Goal: Complete application form

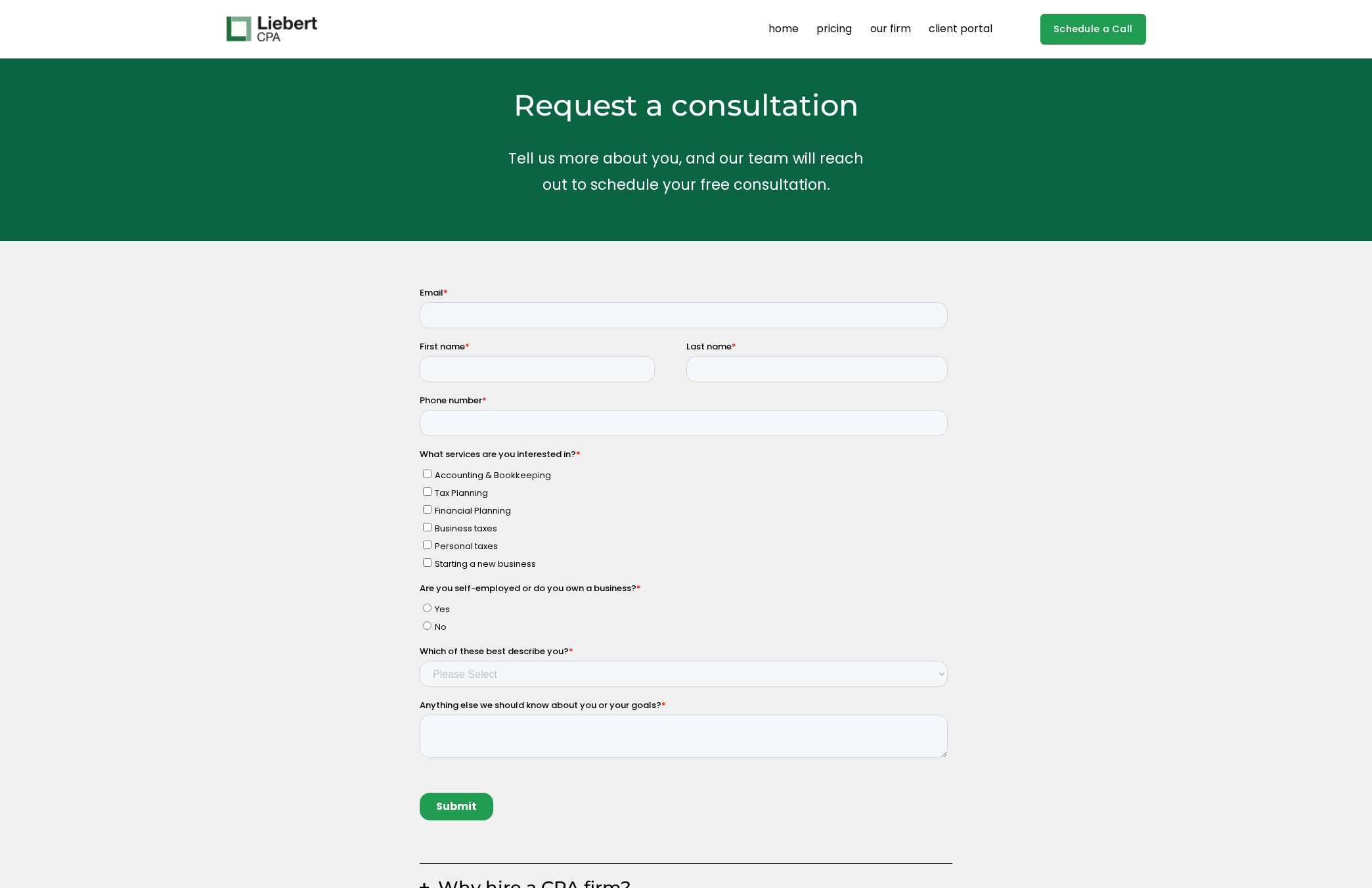
click at [464, 339] on fieldset "Email *" at bounding box center [685, 313] width 533 height 54
click at [462, 309] on input "Email *" at bounding box center [682, 315] width 528 height 27
type input "wantingxu1115@gmail.com"
click at [489, 373] on input "First name *" at bounding box center [536, 370] width 235 height 27
type input "Wanting"
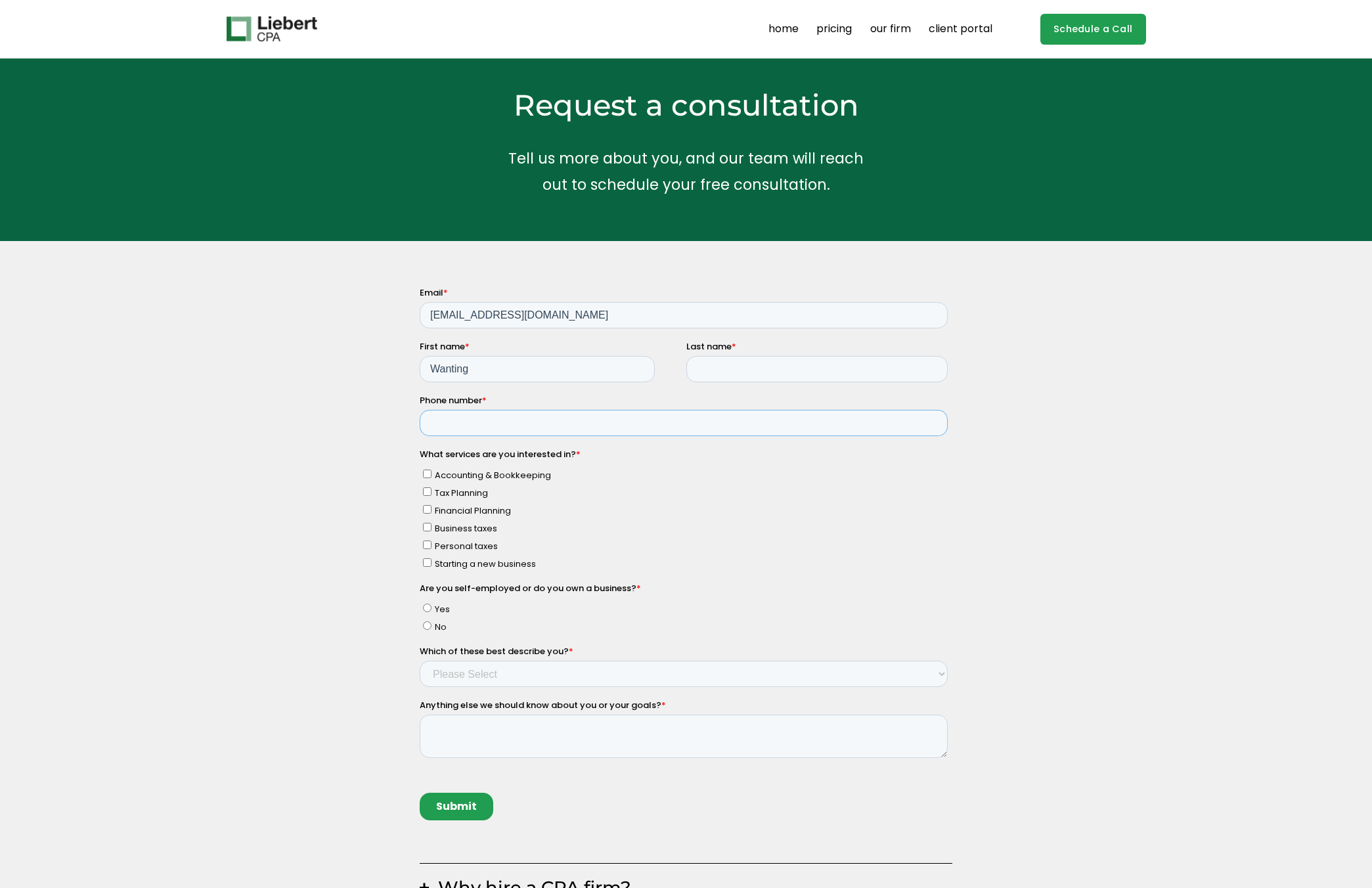
click at [499, 424] on input "Phone number *" at bounding box center [682, 423] width 528 height 27
click at [696, 375] on input "Last name *" at bounding box center [816, 370] width 261 height 27
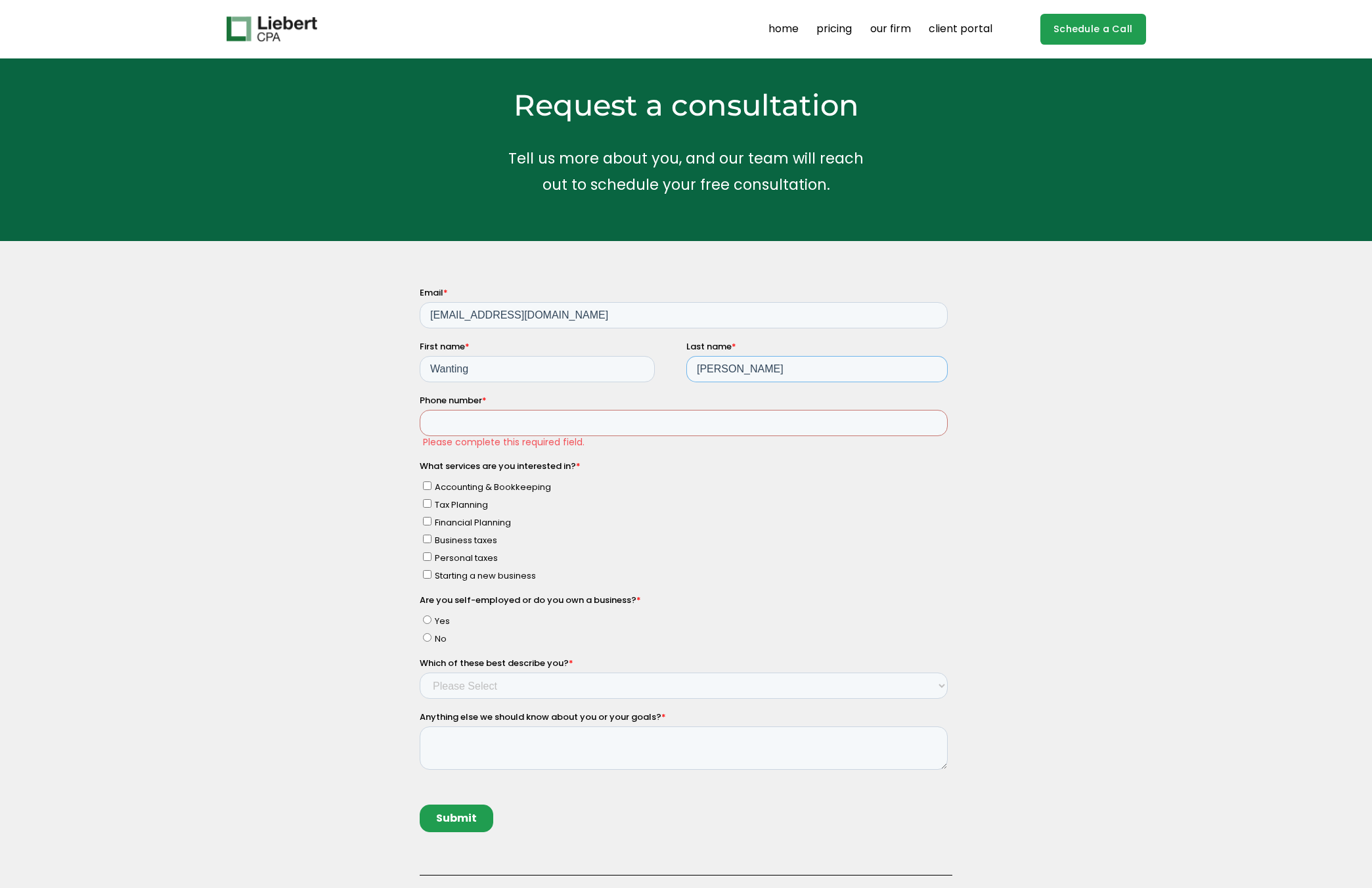
type input "Xu"
click at [533, 420] on input "Phone number *" at bounding box center [682, 423] width 528 height 27
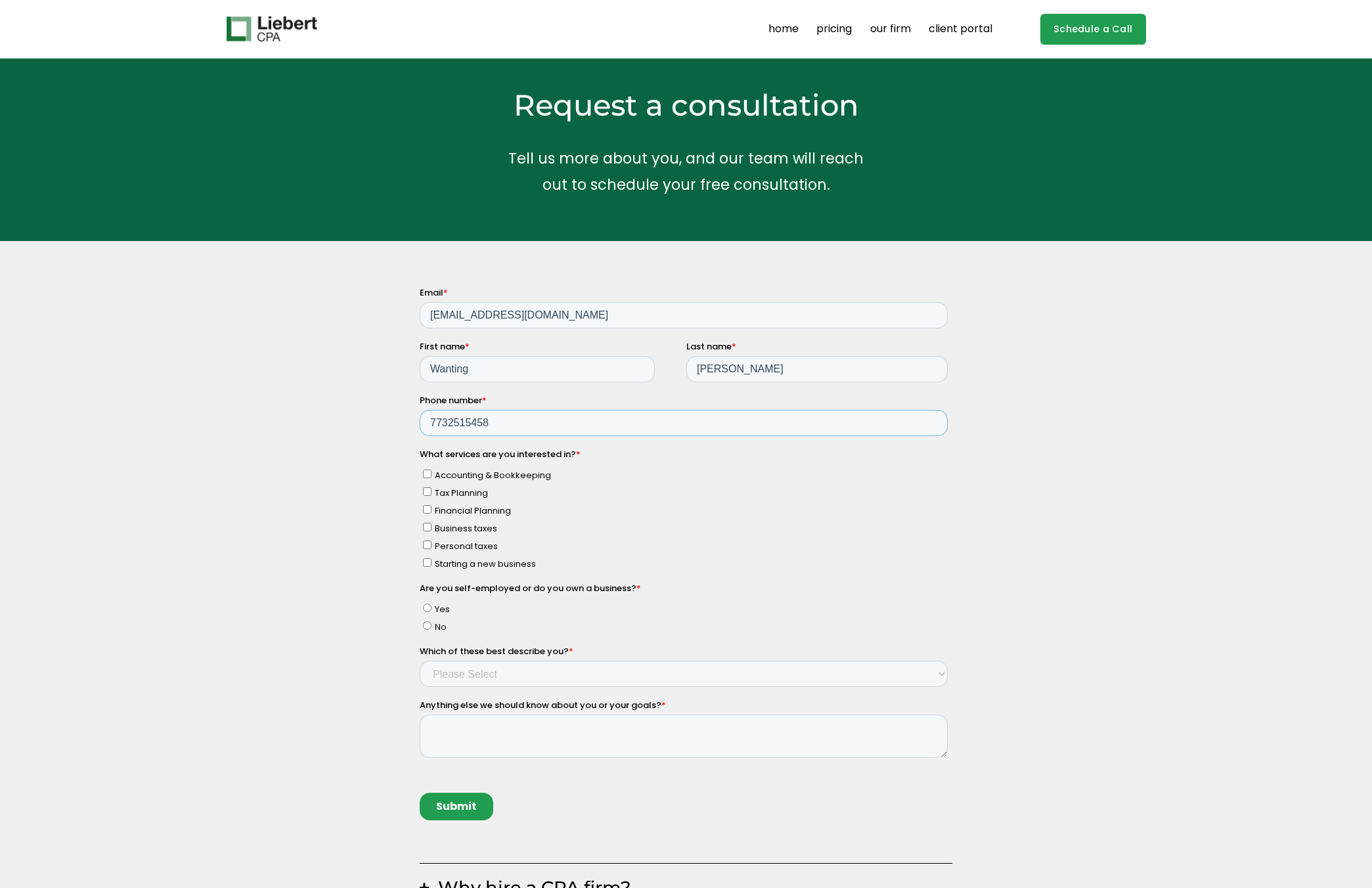
type input "7732515458"
click at [389, 484] on div "Why hire a CPA firm? Having a trusted financial partner for your business is a …" at bounding box center [686, 666] width 1372 height 759
click at [432, 492] on label "Tax Planning" at bounding box center [685, 492] width 525 height 14
click at [431, 492] on input "Tax Planning" at bounding box center [427, 492] width 9 height 9
click at [426, 492] on input "Tax Planning" at bounding box center [427, 492] width 9 height 9
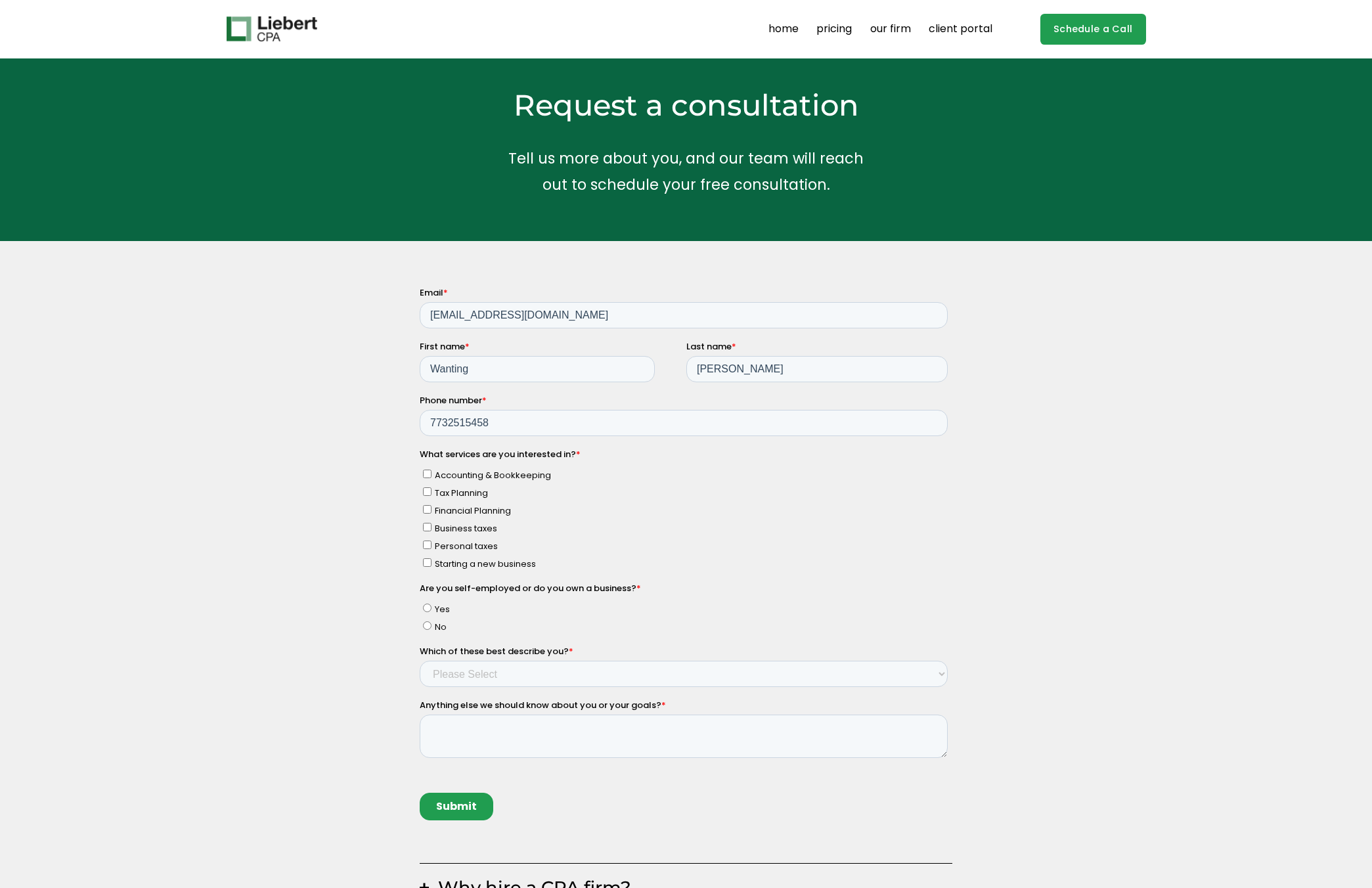
checkbox input "false"
click at [428, 473] on input "Accounting & Bookkeeping" at bounding box center [427, 474] width 9 height 9
checkbox input "true"
click at [426, 545] on input "Personal taxes" at bounding box center [427, 545] width 9 height 9
checkbox input "true"
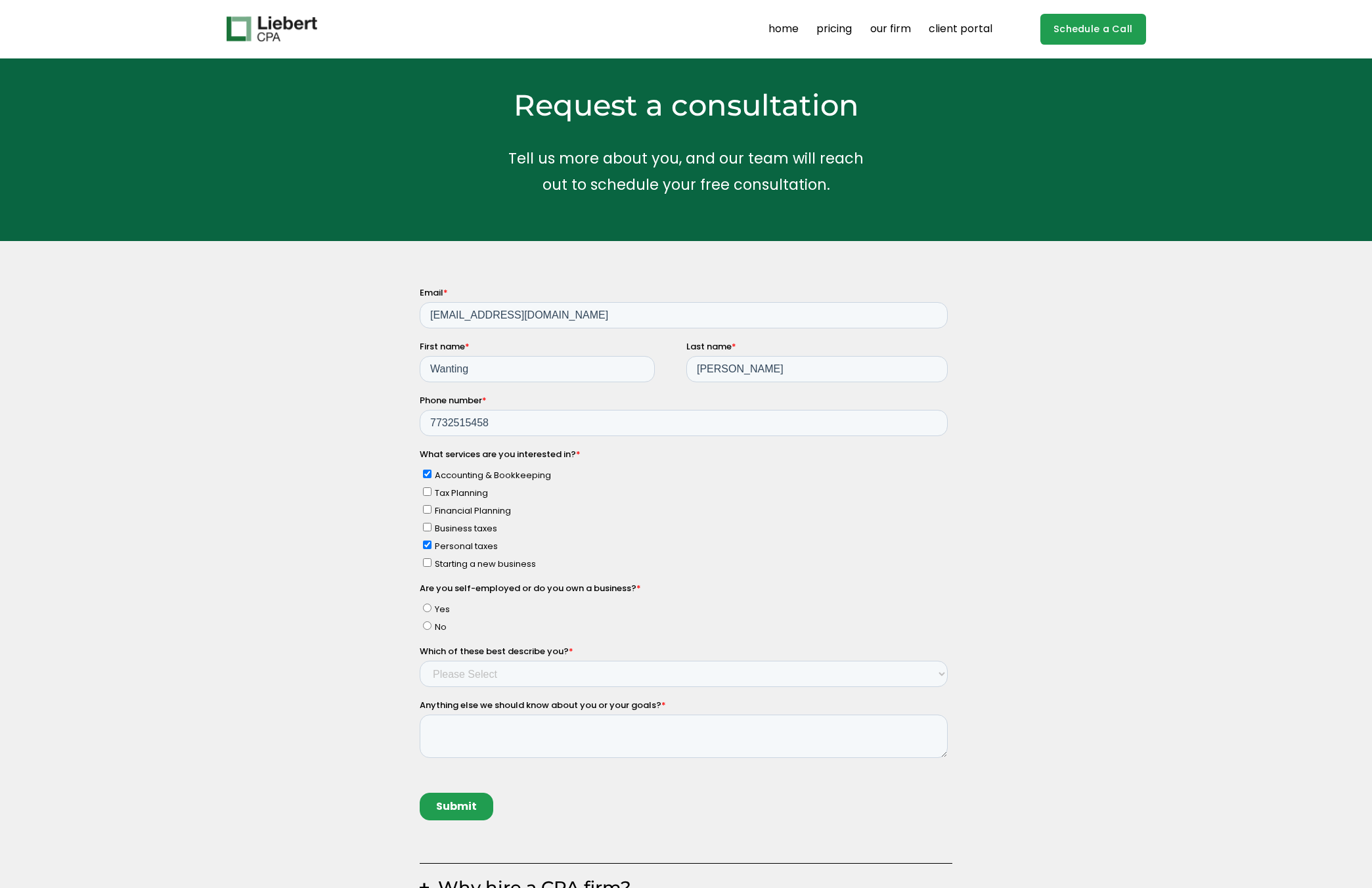
click at [430, 624] on input "No" at bounding box center [427, 626] width 9 height 9
radio input "true"
click at [456, 677] on select "Please Select Income < $100k Income between $100k-$250k Income between $250k-$5…" at bounding box center [682, 674] width 528 height 27
select select "Income between $350k-$500k"
click at [419, 661] on select "Please Select Income < $100k Income between $100k-$250k Income between $250k-$5…" at bounding box center [682, 674] width 528 height 27
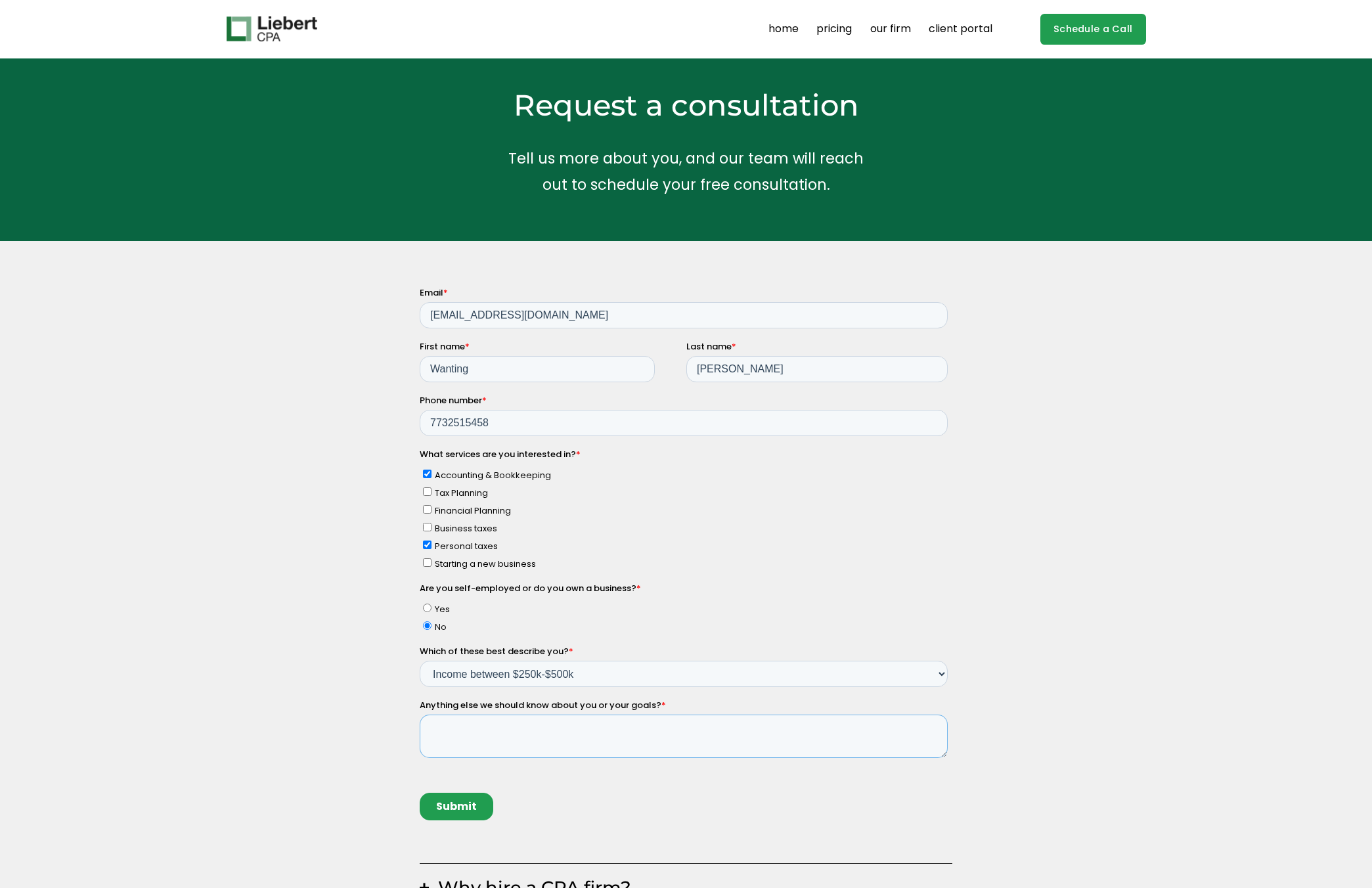
click at [443, 727] on textarea "Anything else we should know about you or your goals? *" at bounding box center [682, 736] width 528 height 43
type textarea "Adding K-1 to 2024 return for amendment."
click at [436, 801] on input "Submit" at bounding box center [456, 806] width 74 height 27
